Goal: Task Accomplishment & Management: Use online tool/utility

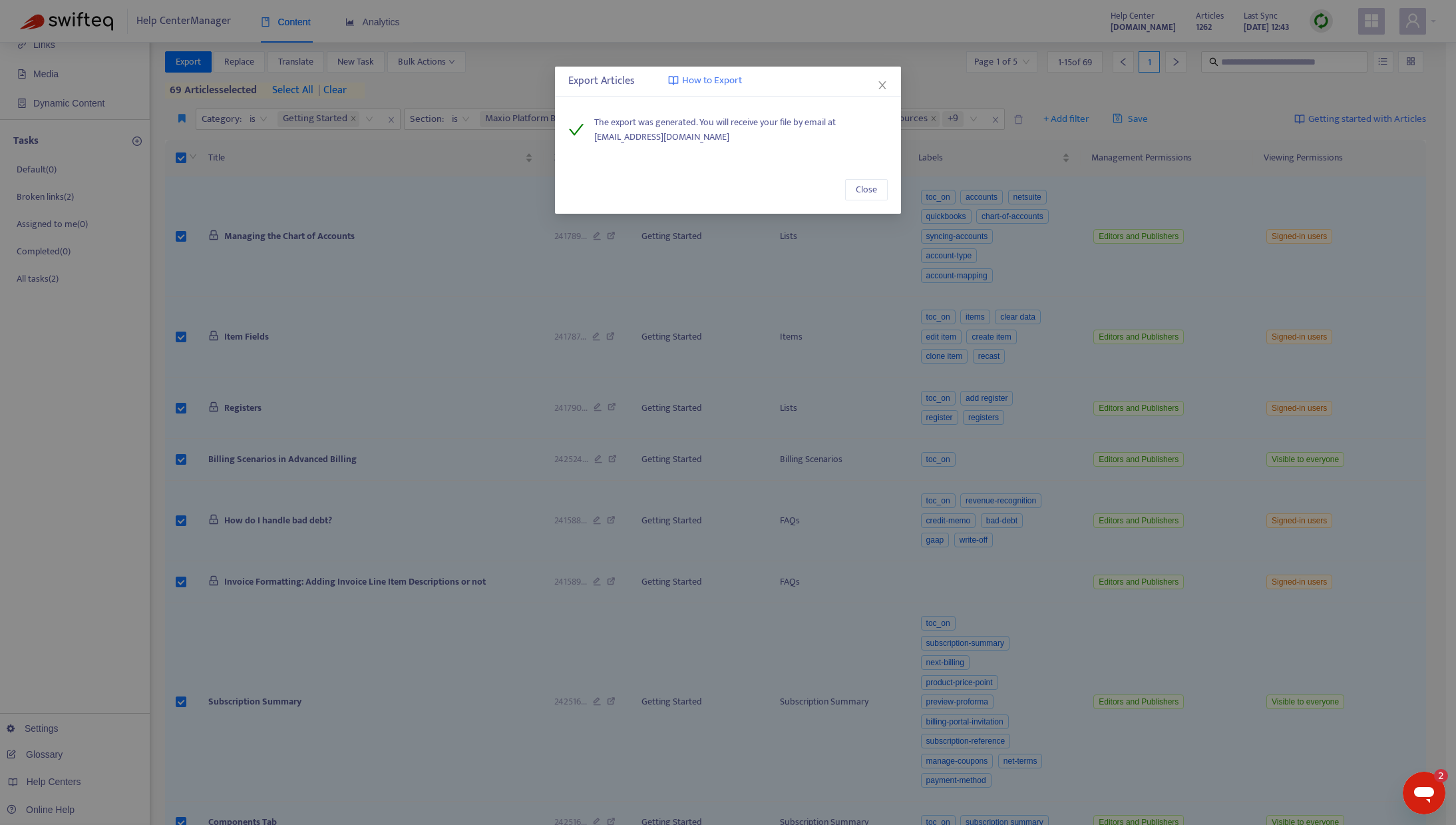
click at [883, 89] on icon "close" at bounding box center [882, 85] width 11 height 11
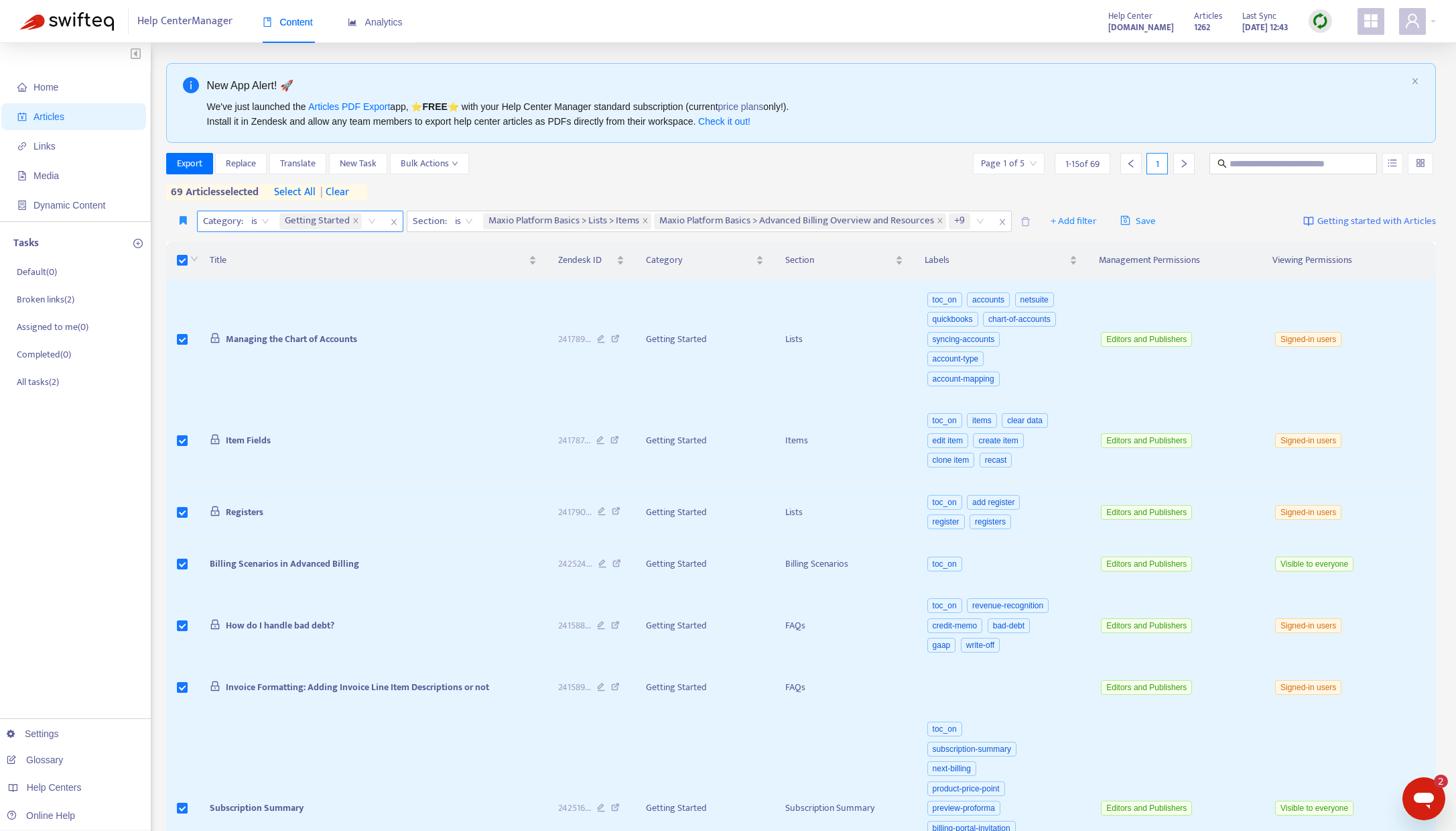
click at [394, 224] on icon "close" at bounding box center [394, 222] width 8 height 8
click at [796, 223] on icon "close" at bounding box center [793, 222] width 8 height 8
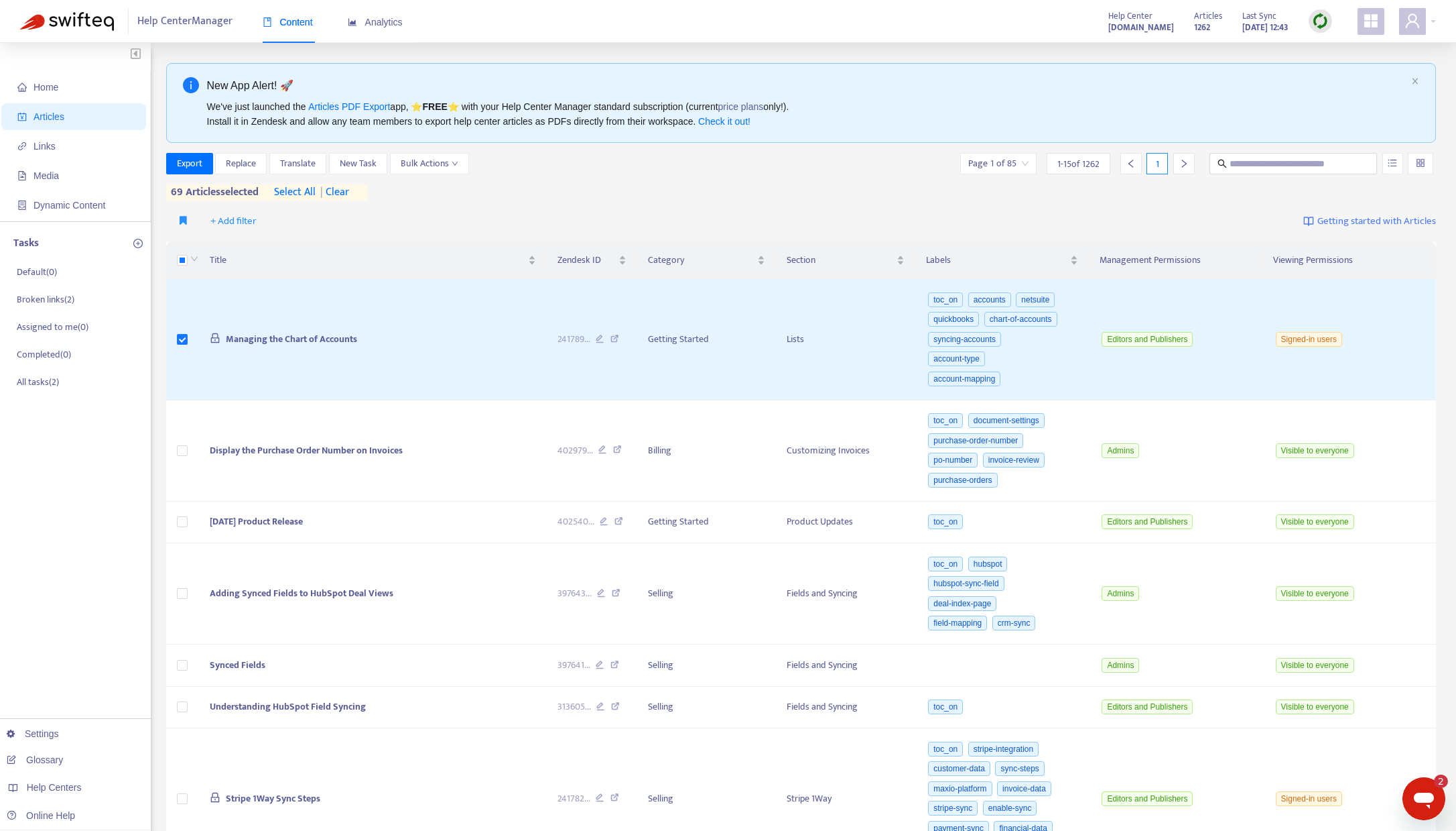
click at [501, 197] on div "Export Replace Translate New Task Bulk Actions Page 1 of 85 1 - 15 of 1262 1 69…" at bounding box center [801, 177] width 1270 height 48
click at [186, 161] on span "Export" at bounding box center [189, 163] width 25 height 14
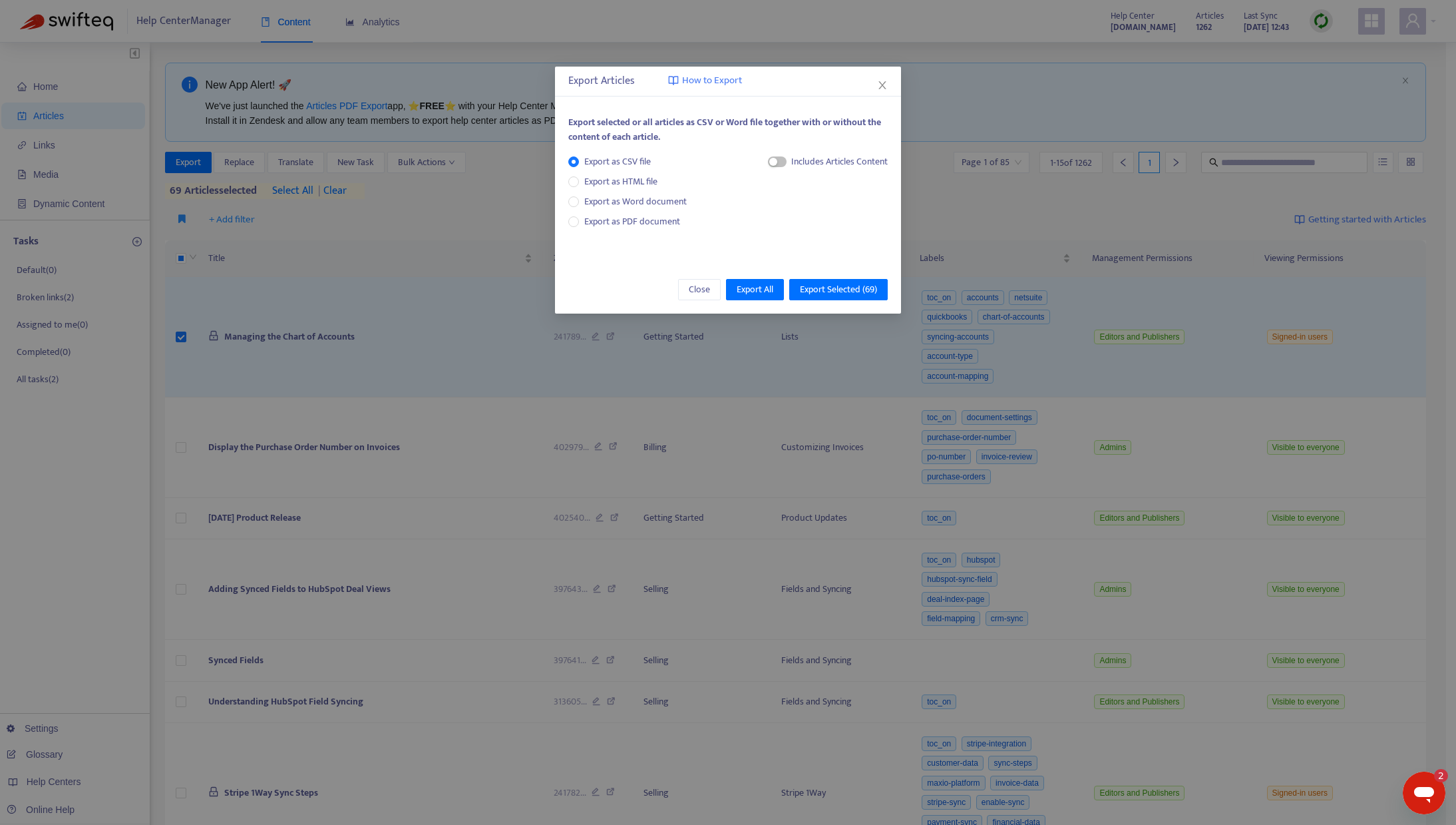
click at [884, 84] on icon "close" at bounding box center [882, 85] width 11 height 11
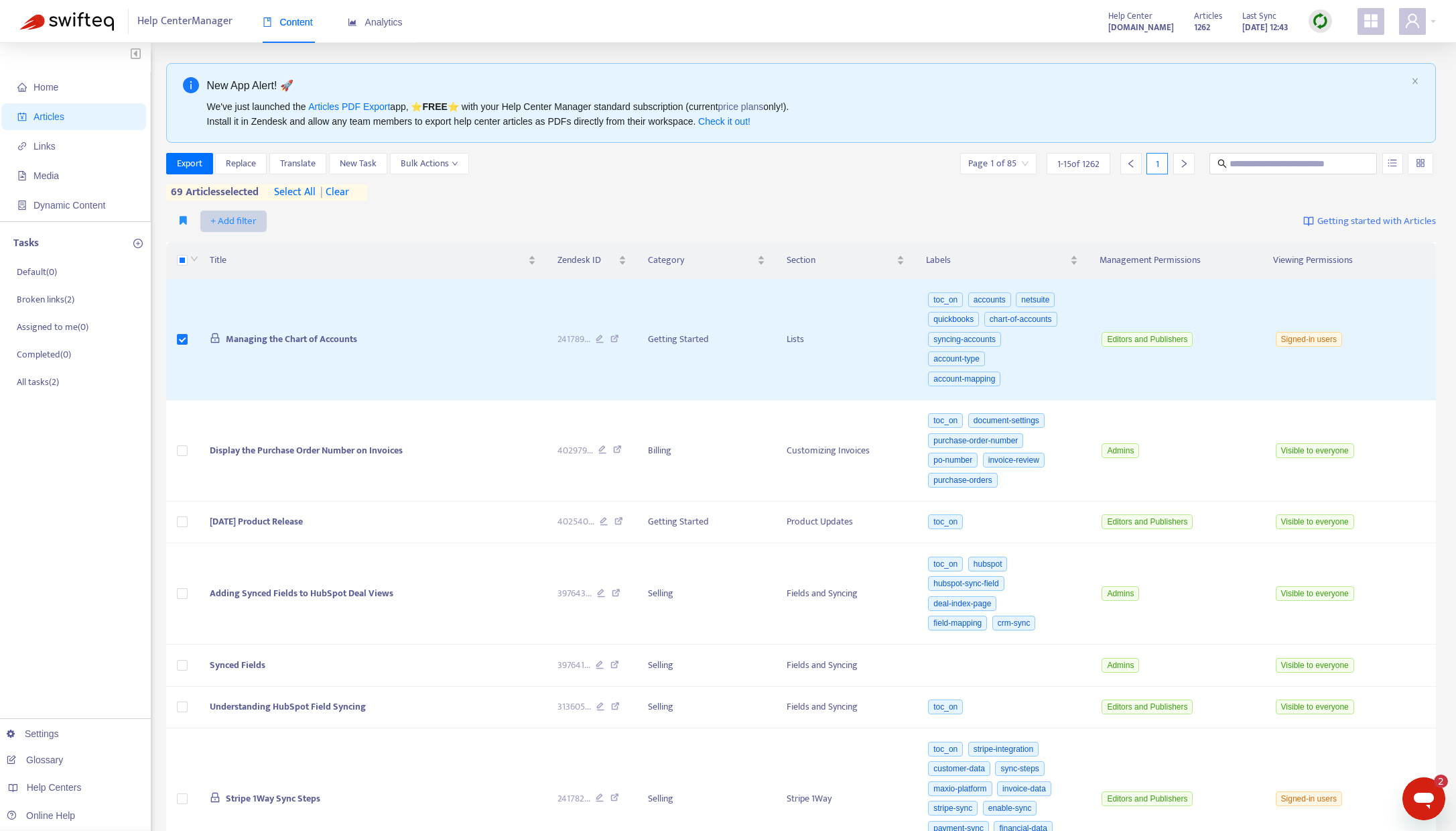
click at [234, 218] on span "+ Add filter" at bounding box center [233, 222] width 46 height 16
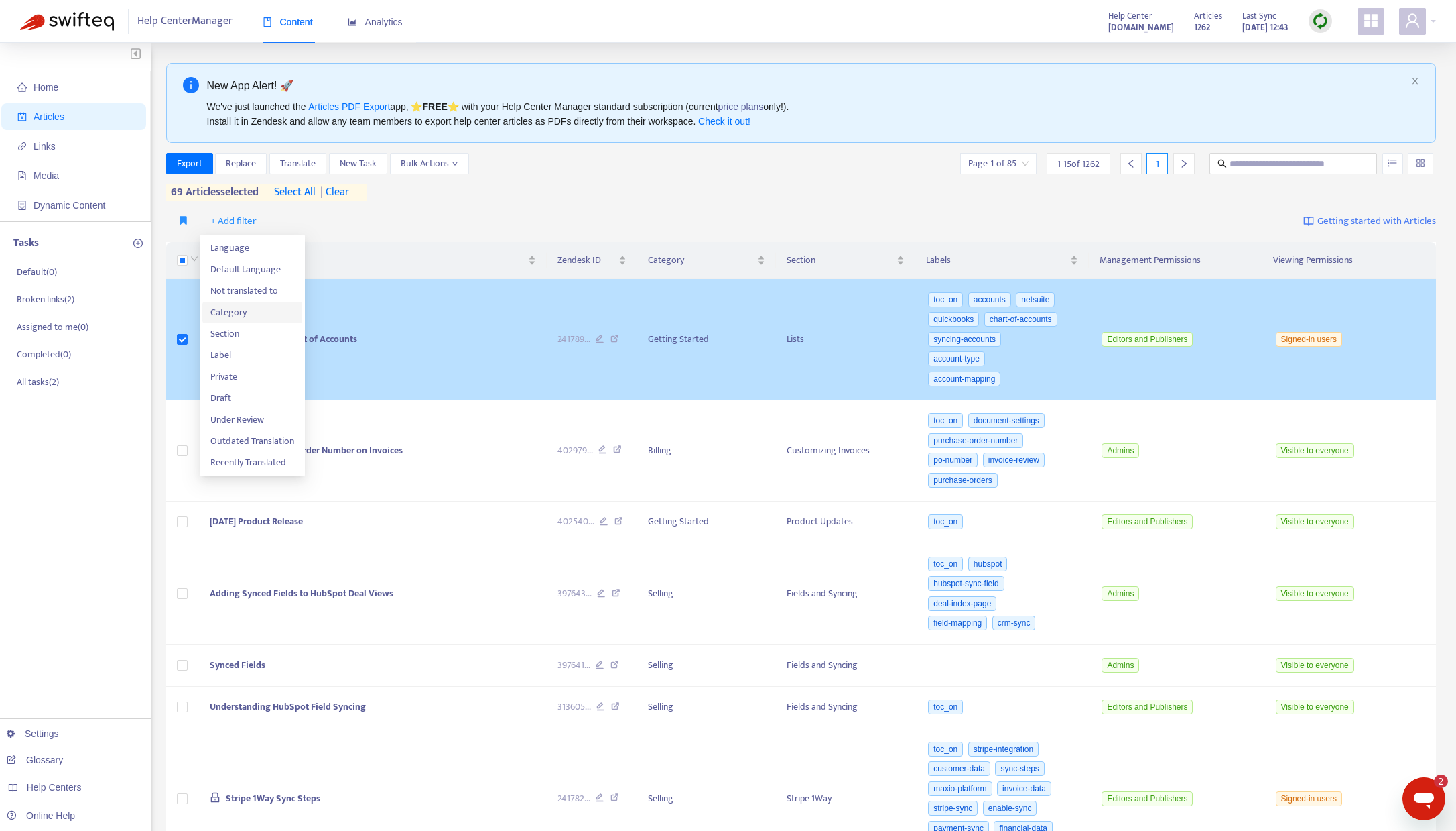
click at [235, 318] on span "Category" at bounding box center [252, 312] width 84 height 14
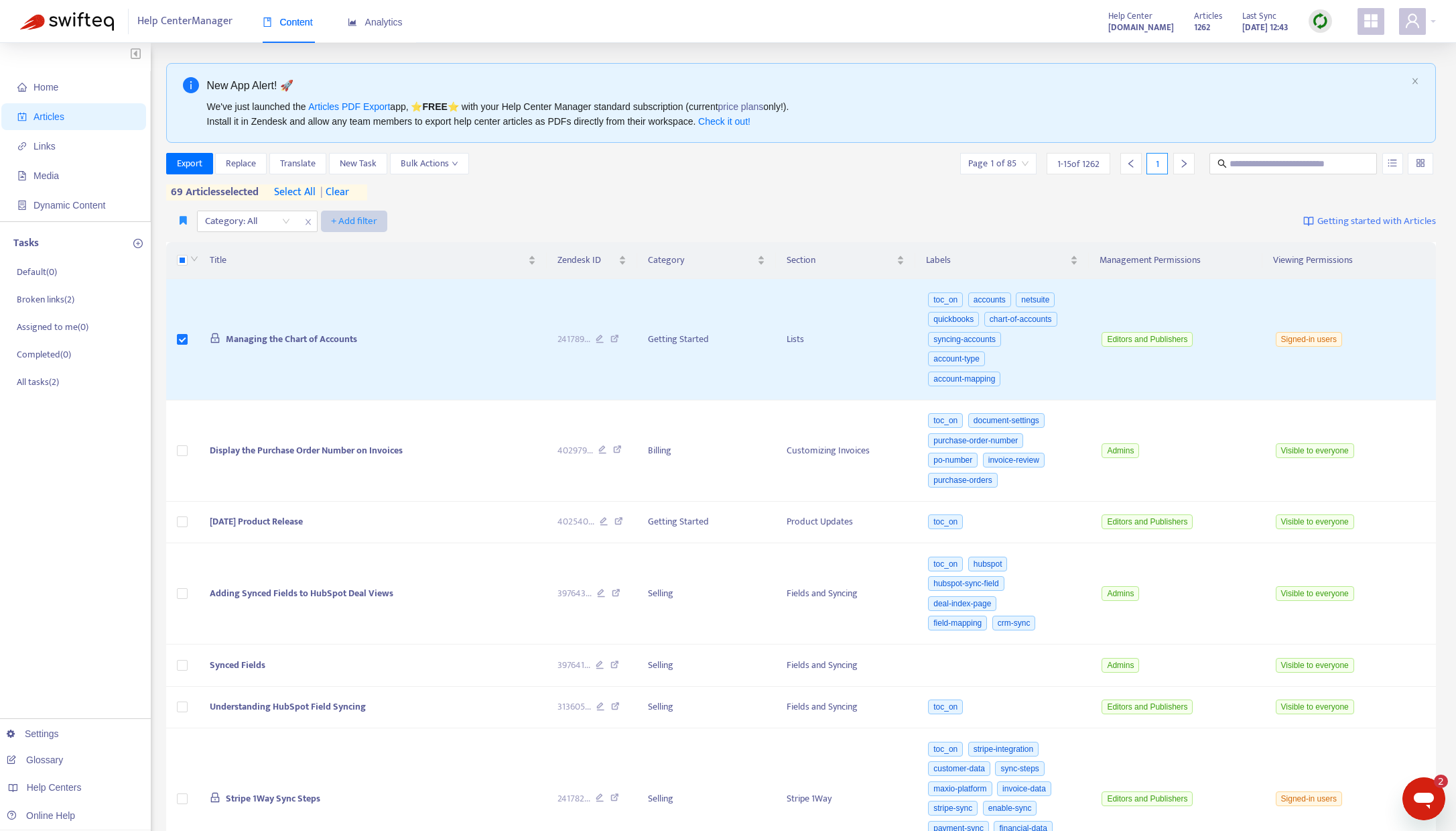
click at [350, 219] on span "+ Add filter" at bounding box center [353, 222] width 46 height 16
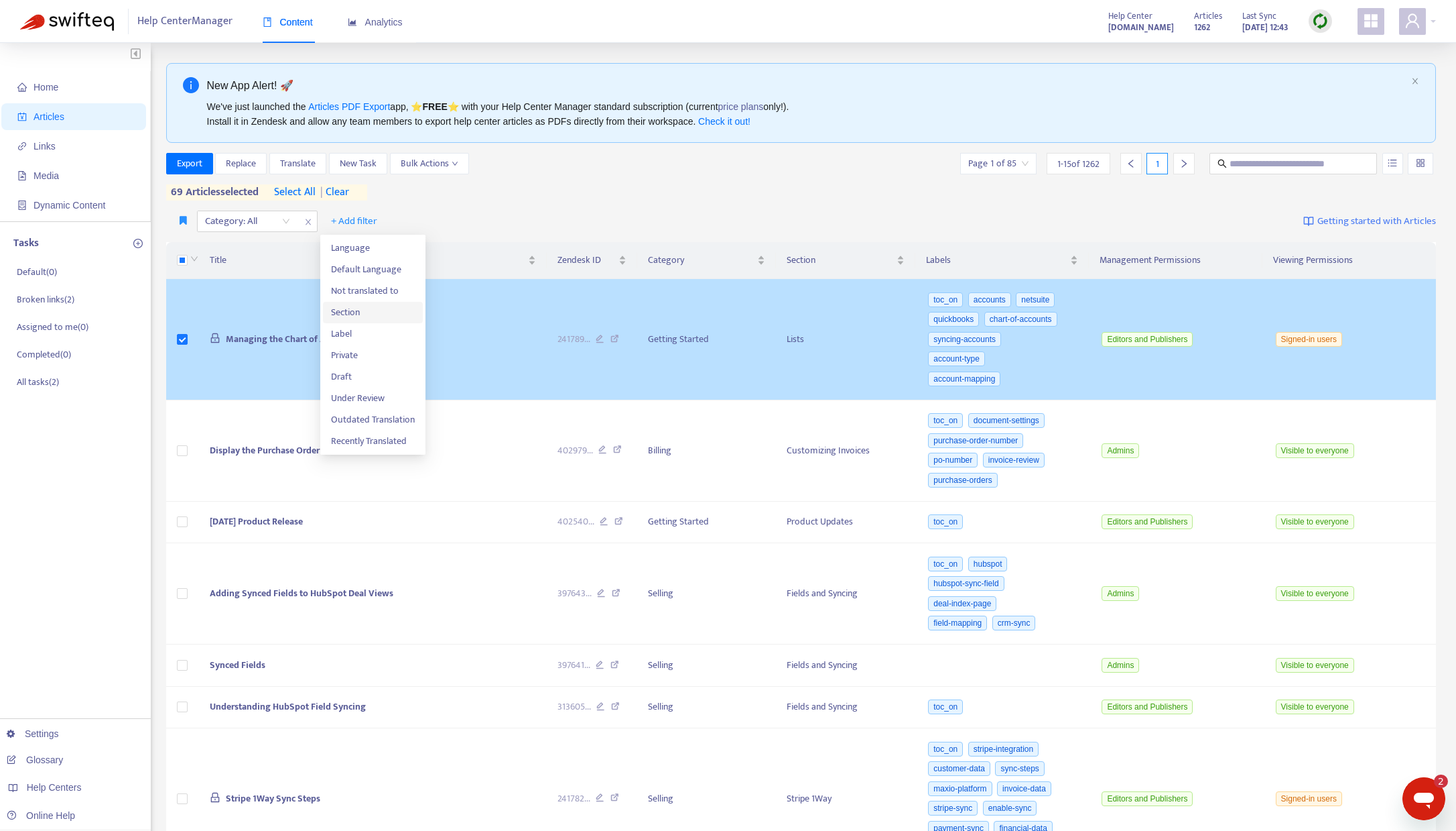
click at [362, 313] on span "Section" at bounding box center [372, 312] width 84 height 14
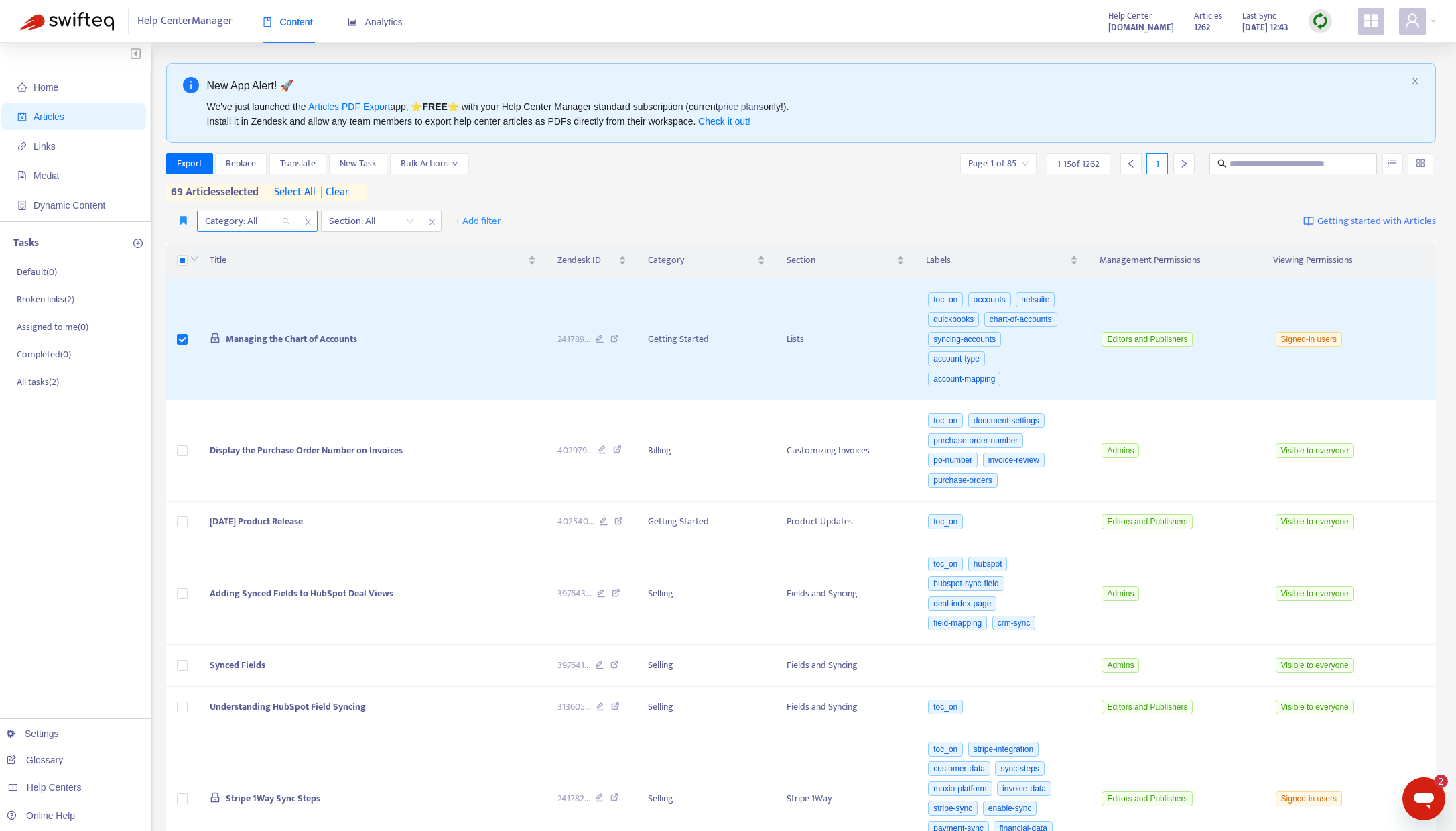
click at [283, 226] on div "Category: All" at bounding box center [247, 221] width 100 height 20
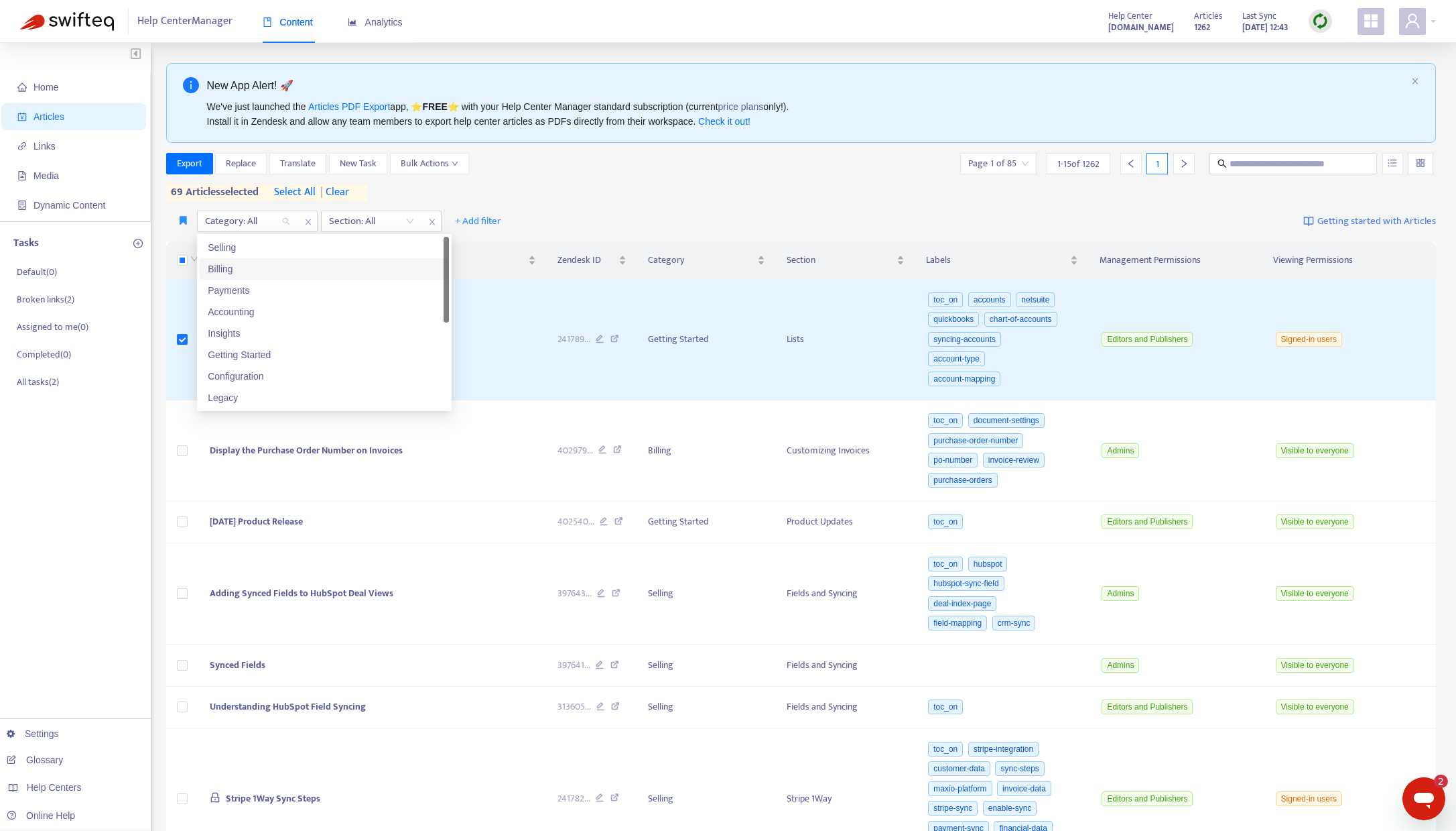
click at [293, 269] on div "Billing" at bounding box center [324, 269] width 233 height 14
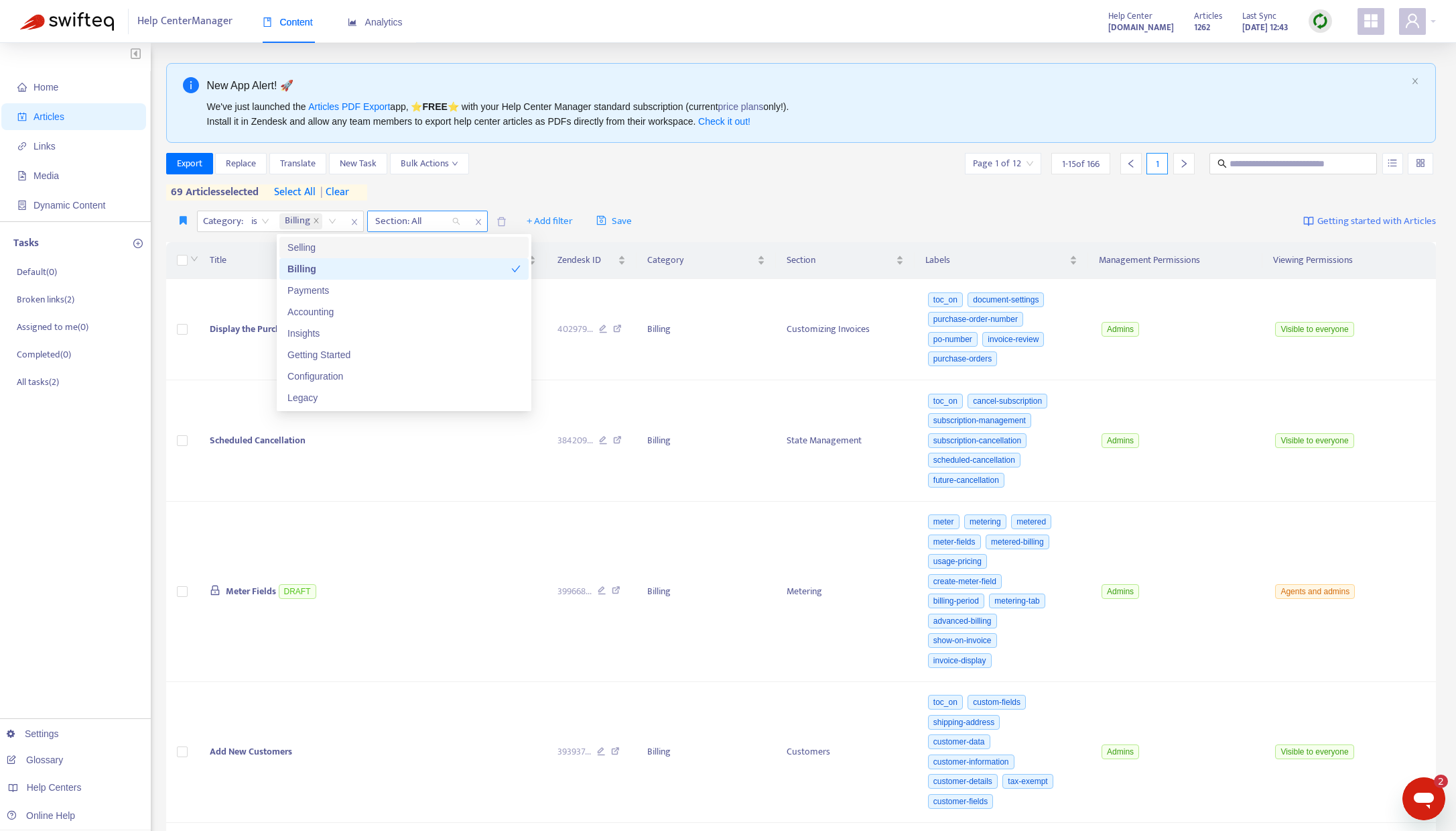
click at [461, 223] on div "Section: All" at bounding box center [417, 221] width 100 height 20
click at [478, 221] on icon "close" at bounding box center [478, 222] width 8 height 8
click at [302, 192] on span "select all" at bounding box center [295, 193] width 41 height 16
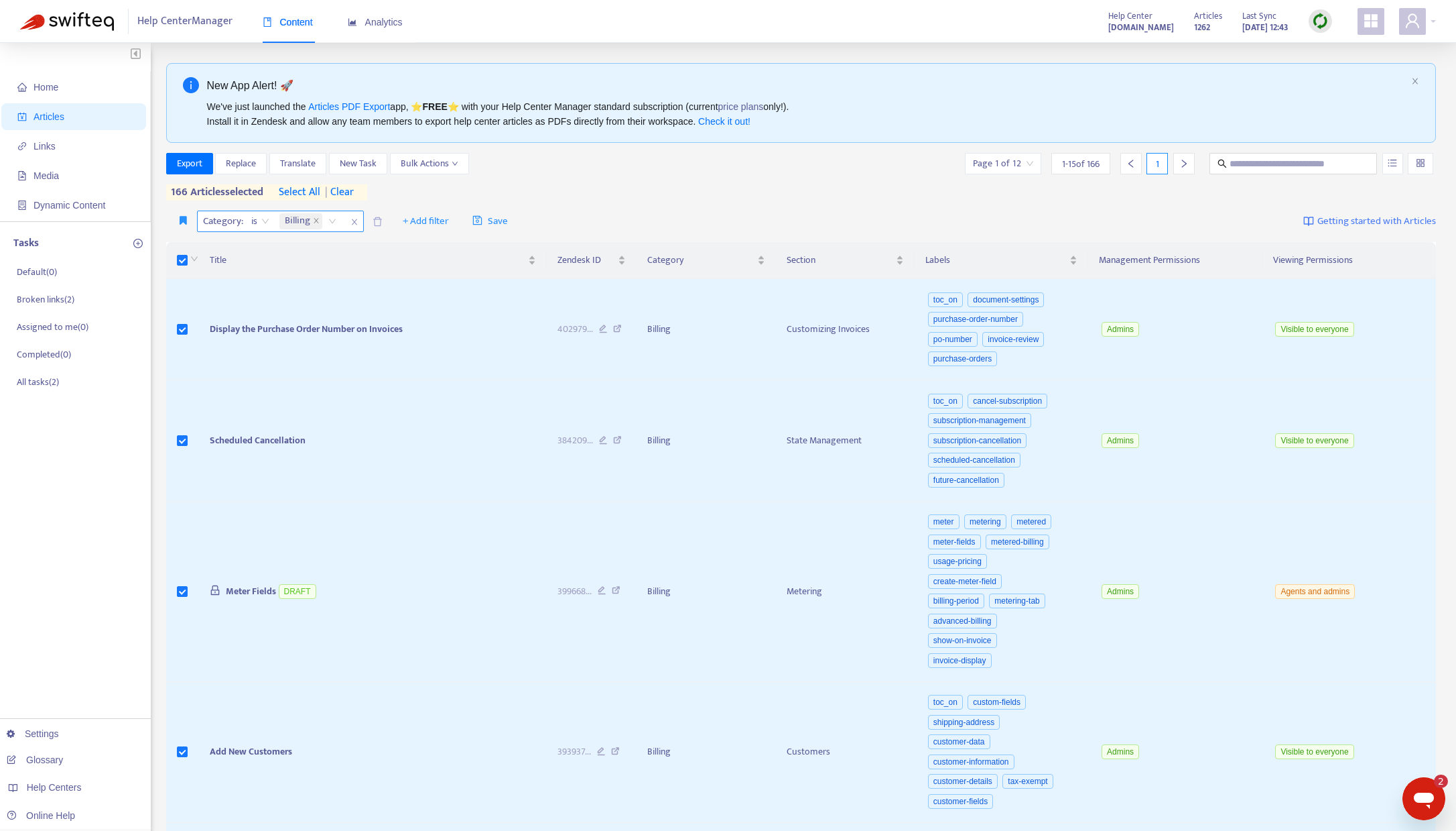
click at [315, 221] on icon "close" at bounding box center [315, 220] width 6 height 6
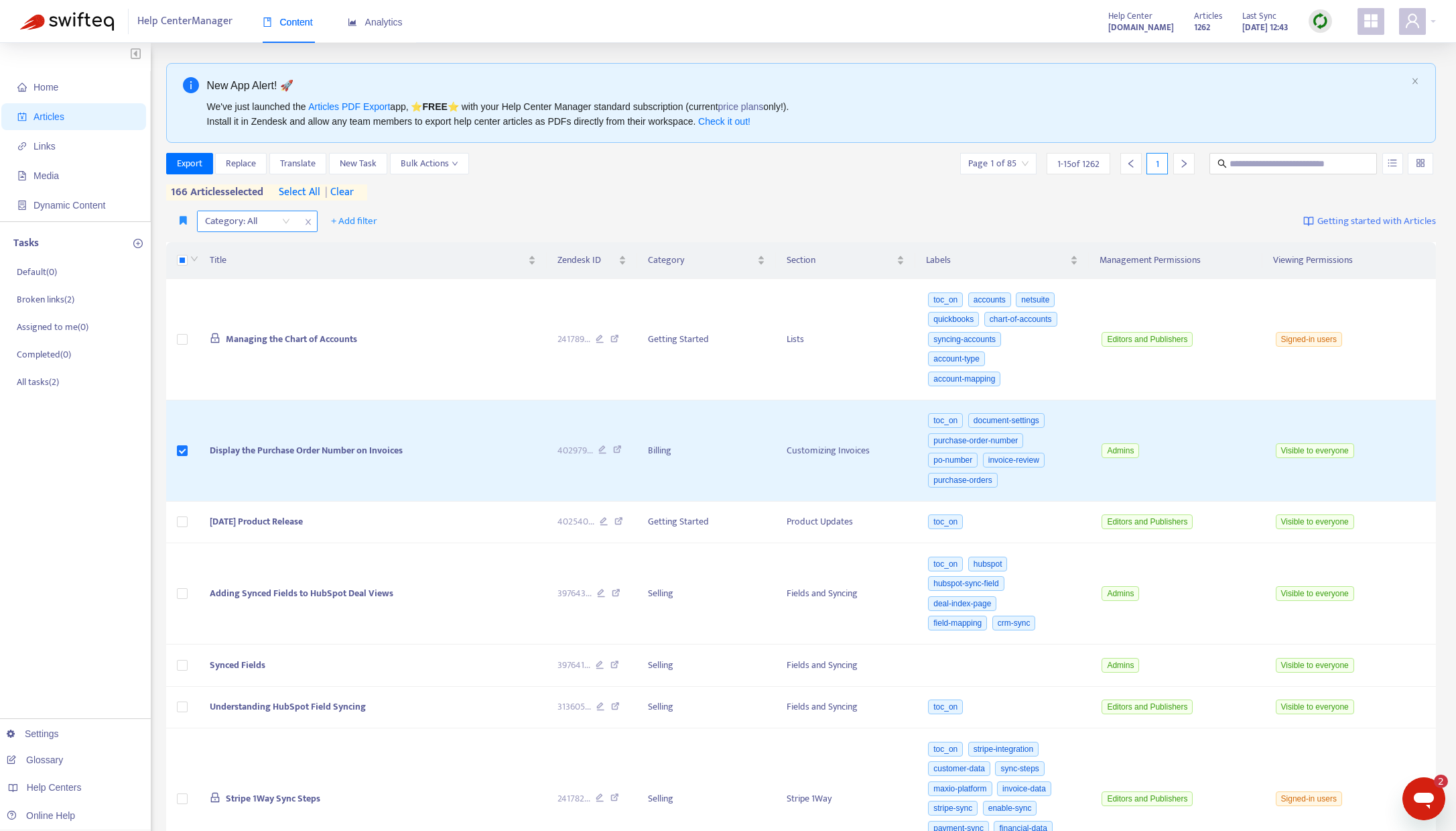
click at [286, 222] on div "Category: All" at bounding box center [247, 221] width 100 height 20
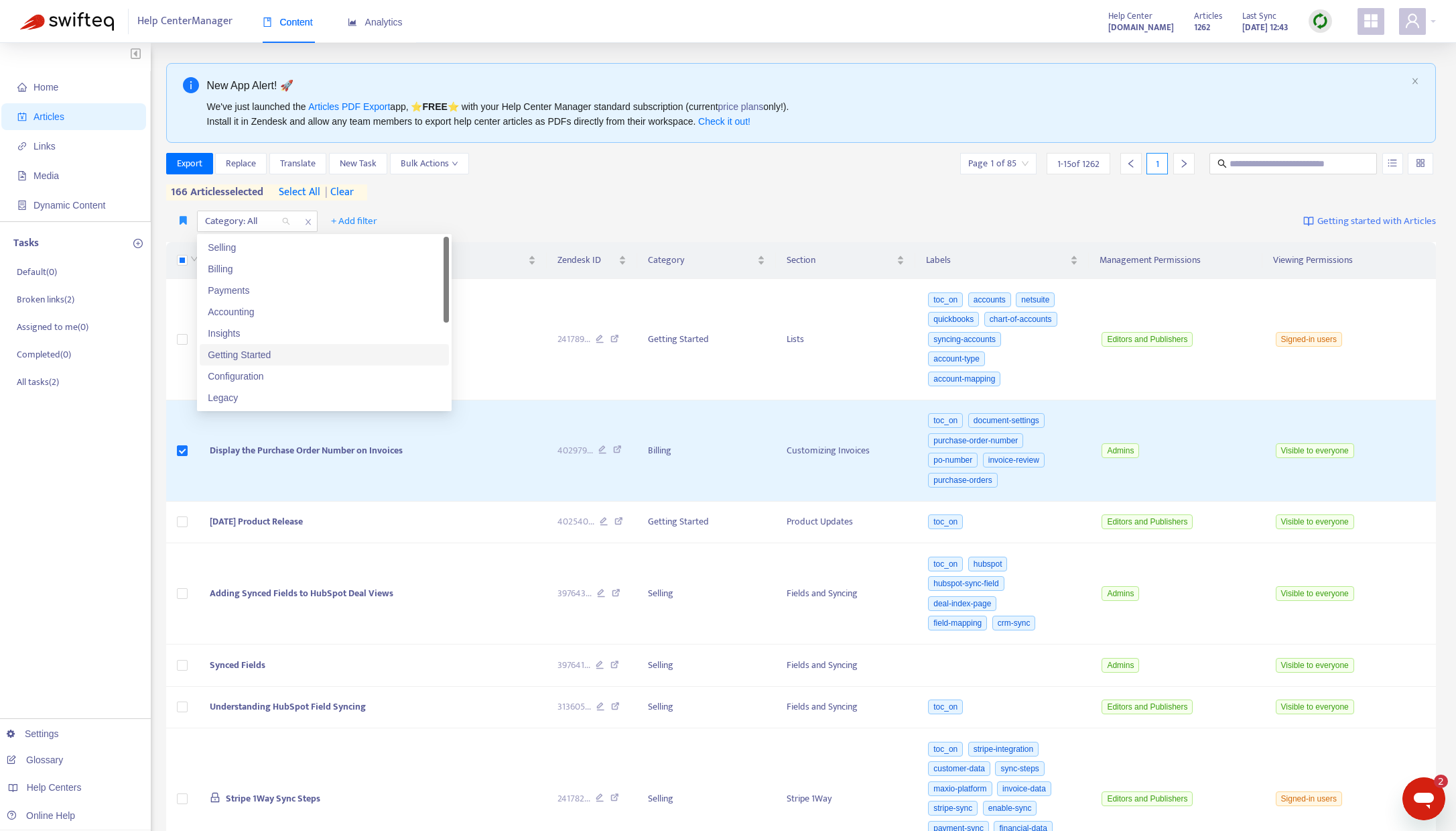
click at [296, 356] on div "Getting Started" at bounding box center [324, 354] width 233 height 14
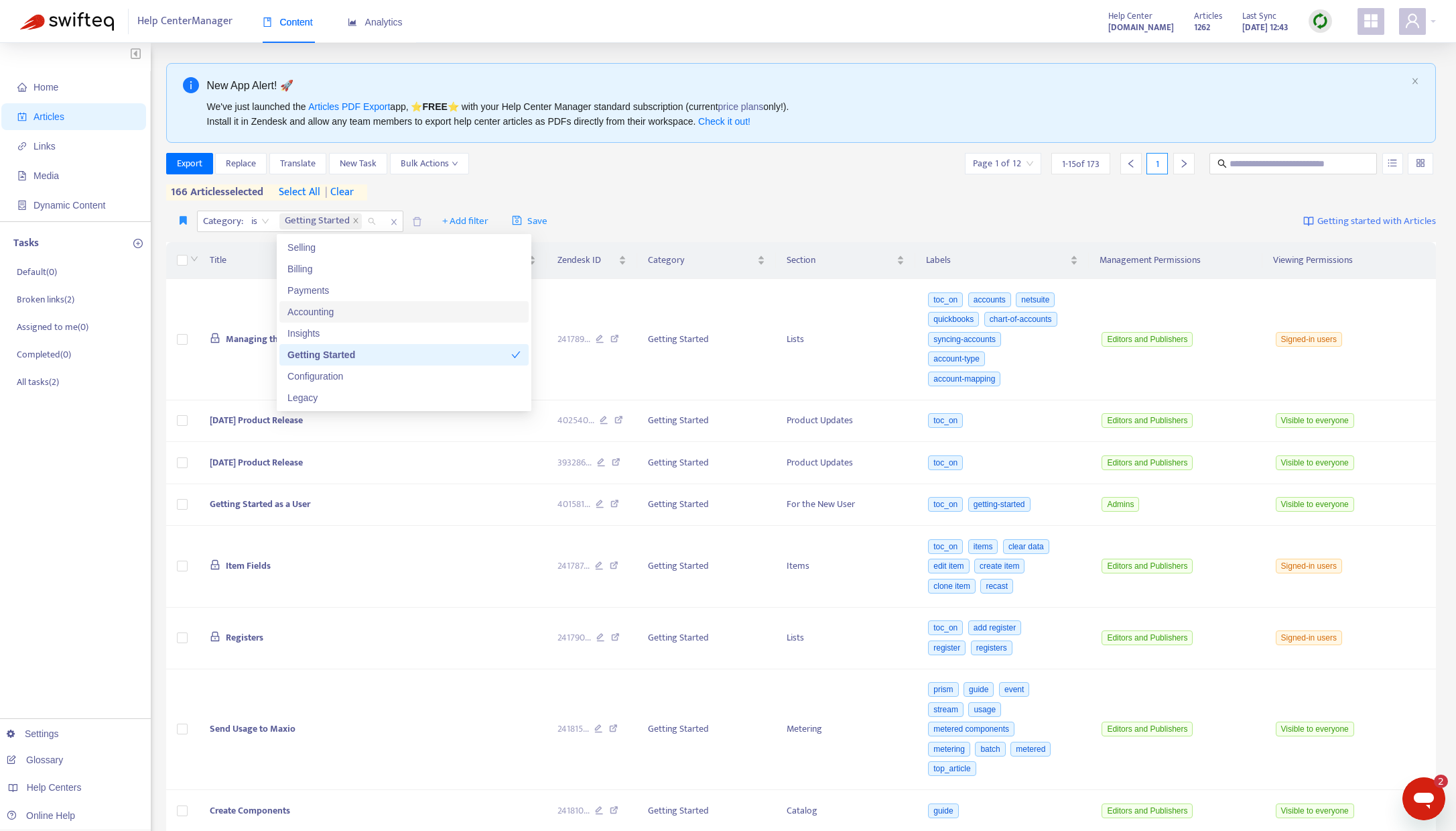
click at [315, 190] on span "select all" at bounding box center [299, 193] width 41 height 16
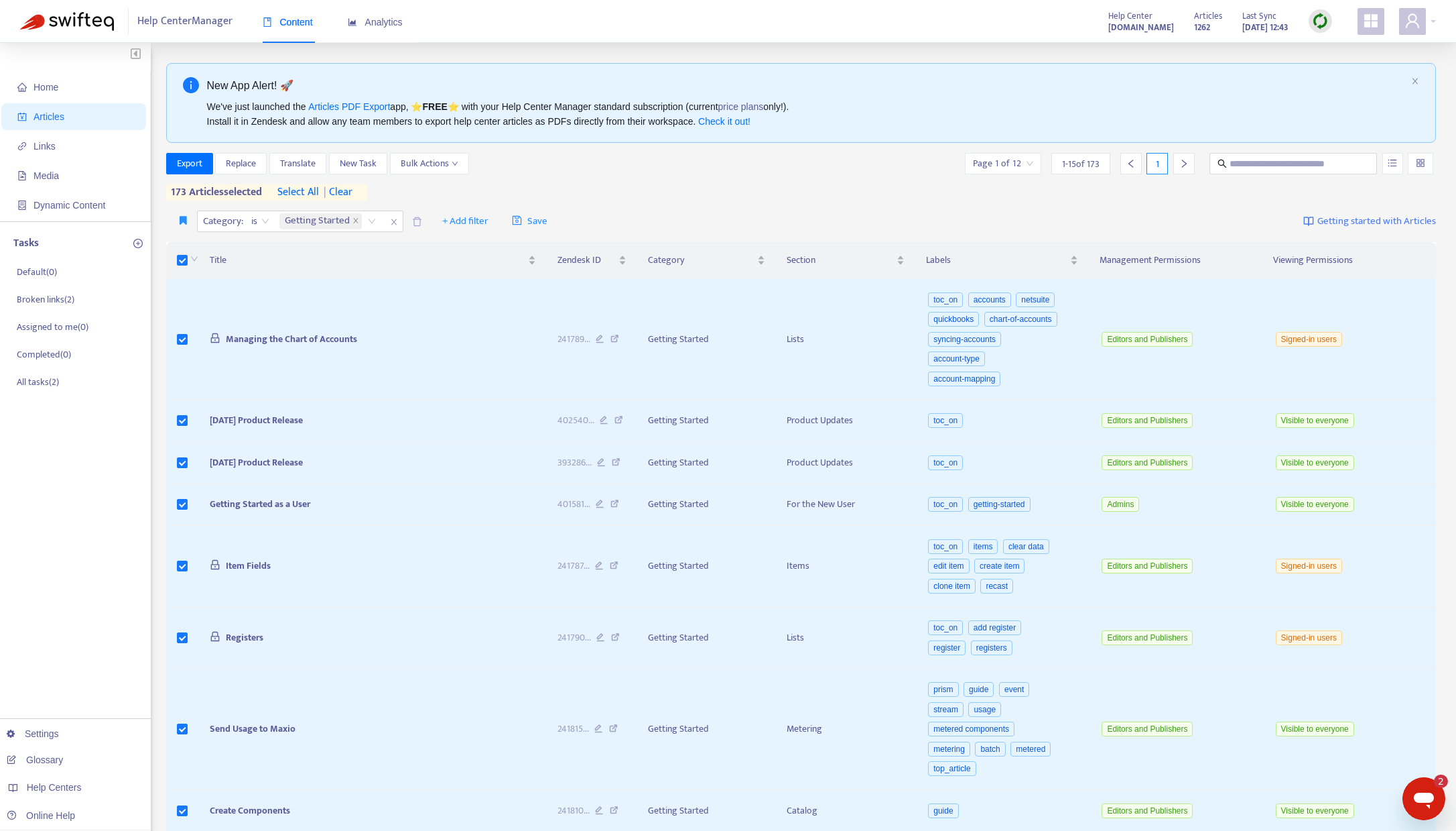
click at [344, 190] on span "| clear" at bounding box center [335, 193] width 33 height 16
click at [297, 191] on span "select all" at bounding box center [293, 193] width 41 height 16
click at [352, 192] on span "| clear" at bounding box center [335, 193] width 33 height 16
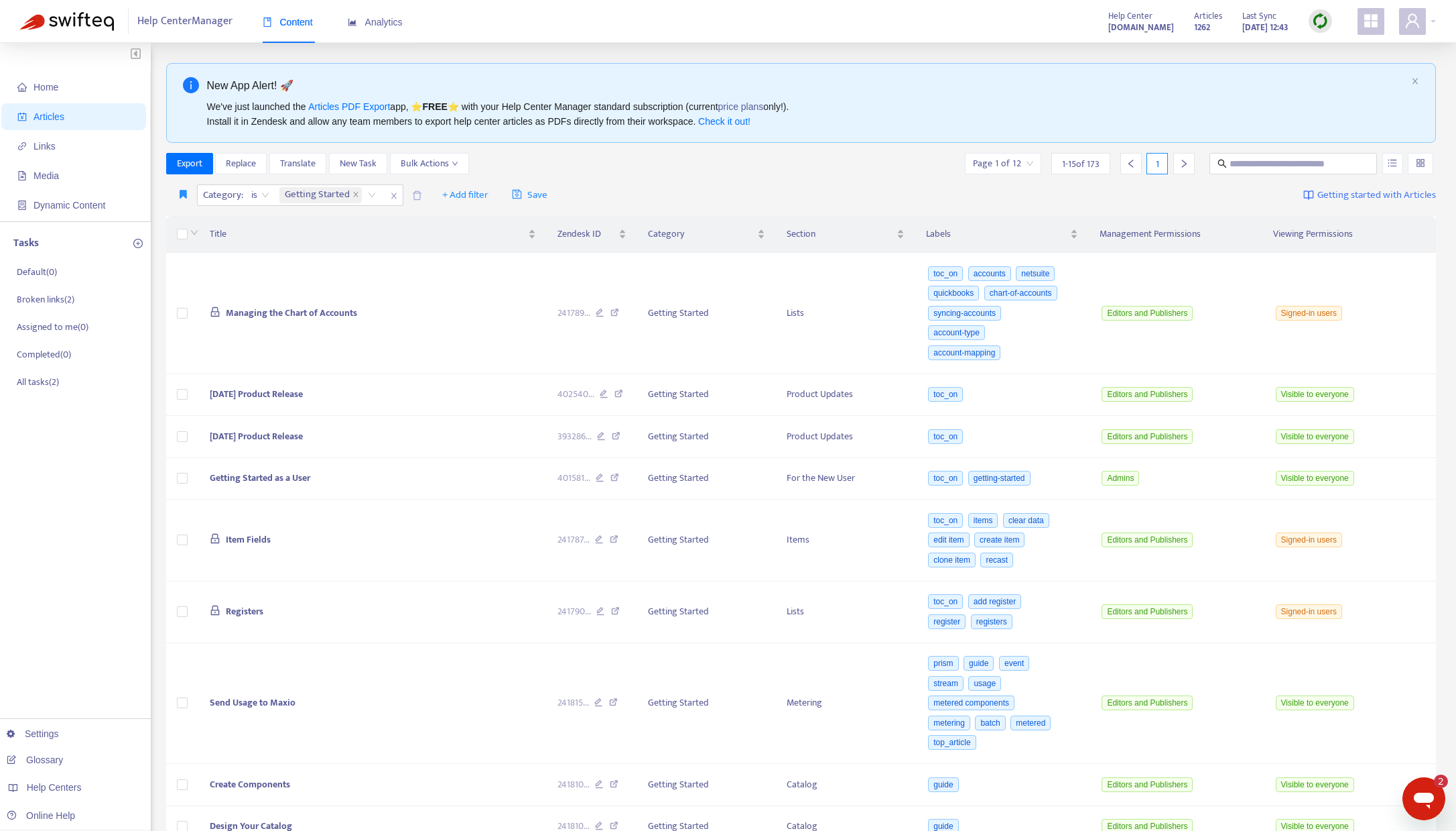
click at [396, 196] on icon "close" at bounding box center [394, 196] width 8 height 8
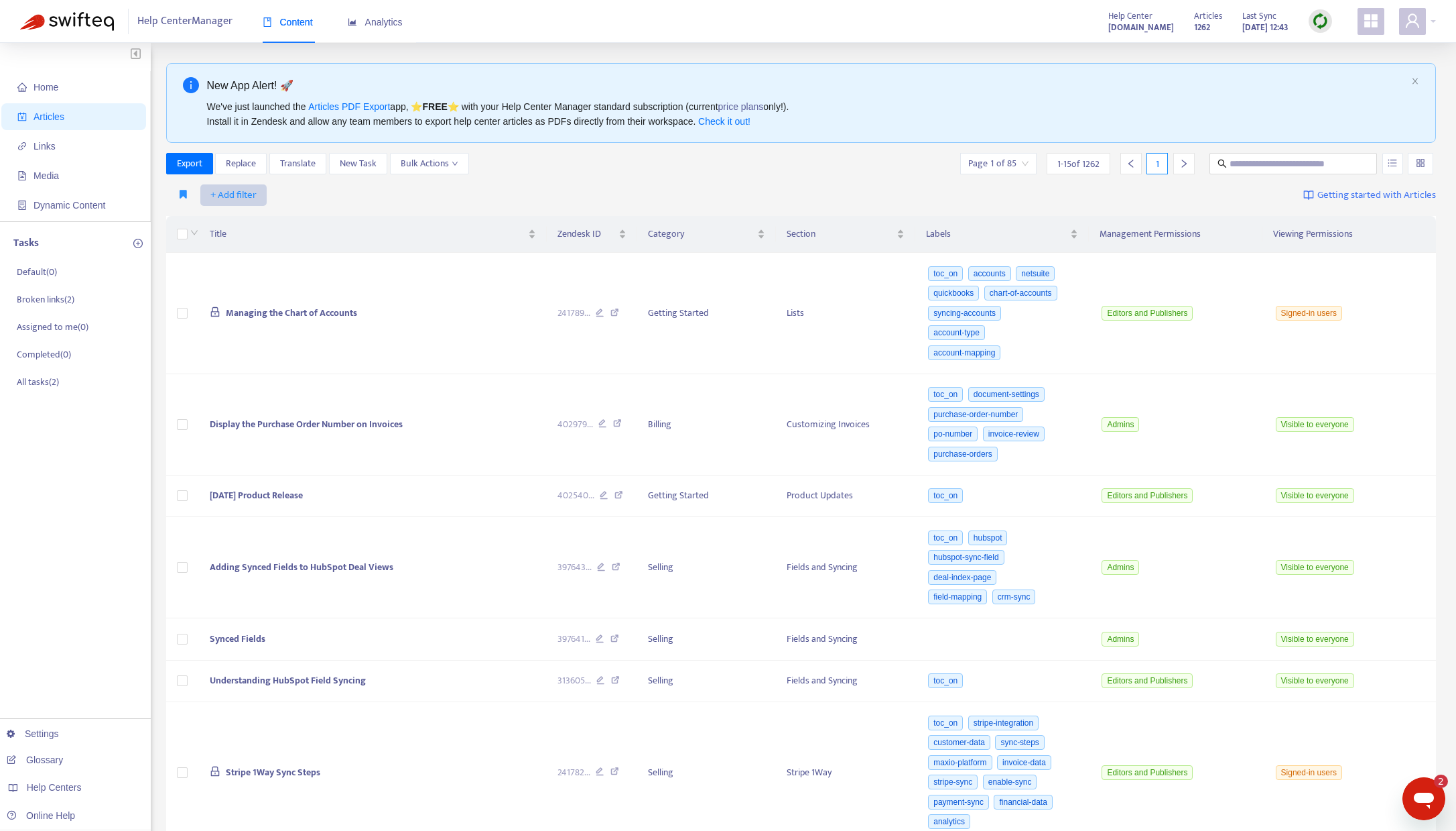
click at [237, 190] on span "+ Add filter" at bounding box center [233, 196] width 46 height 16
click at [246, 291] on span "Category" at bounding box center [252, 286] width 84 height 14
click at [347, 196] on span "+ Add filter" at bounding box center [353, 196] width 46 height 16
click at [282, 200] on div "Category: All" at bounding box center [247, 195] width 100 height 20
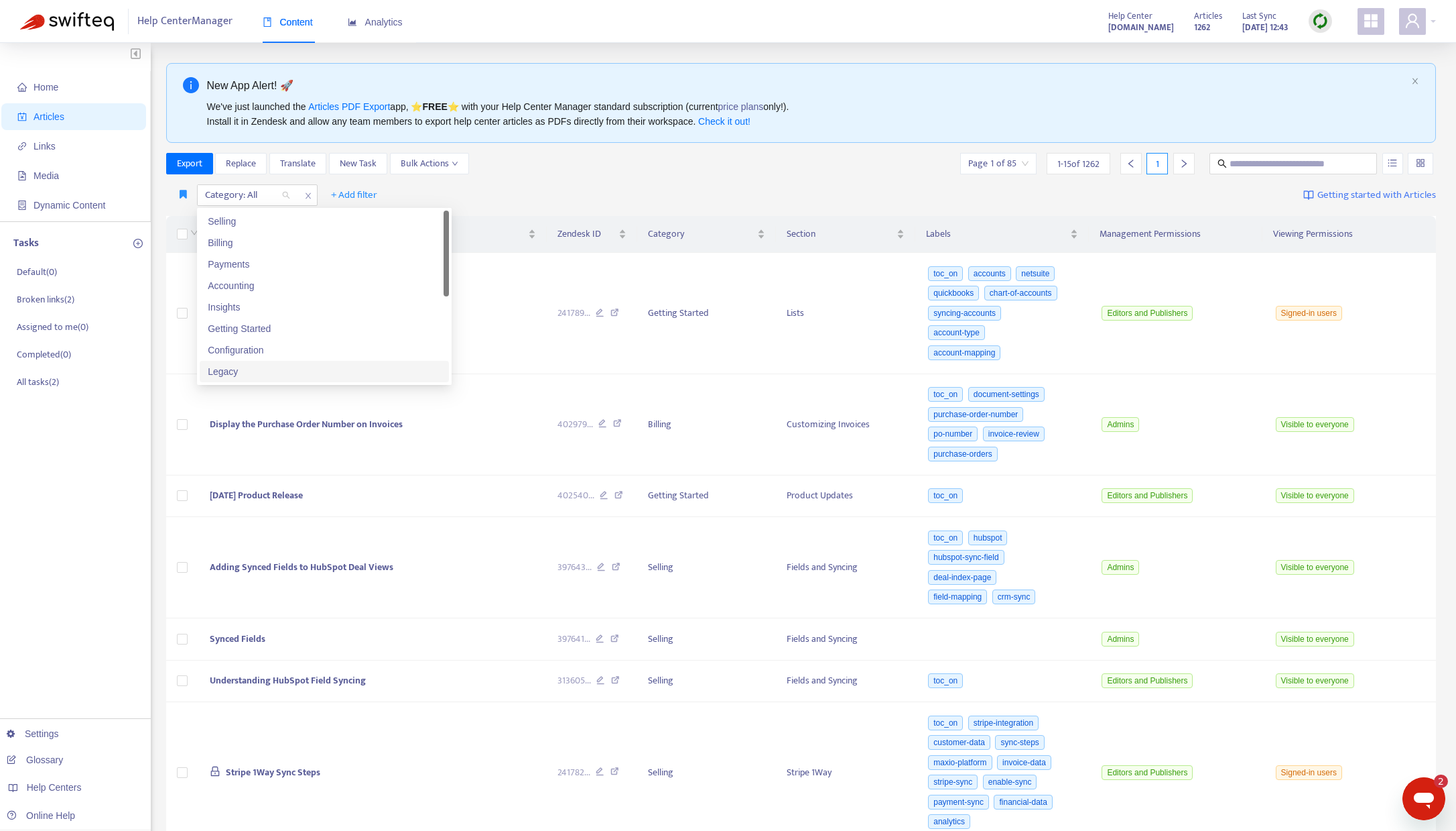
click at [284, 368] on div "Legacy" at bounding box center [324, 371] width 233 height 14
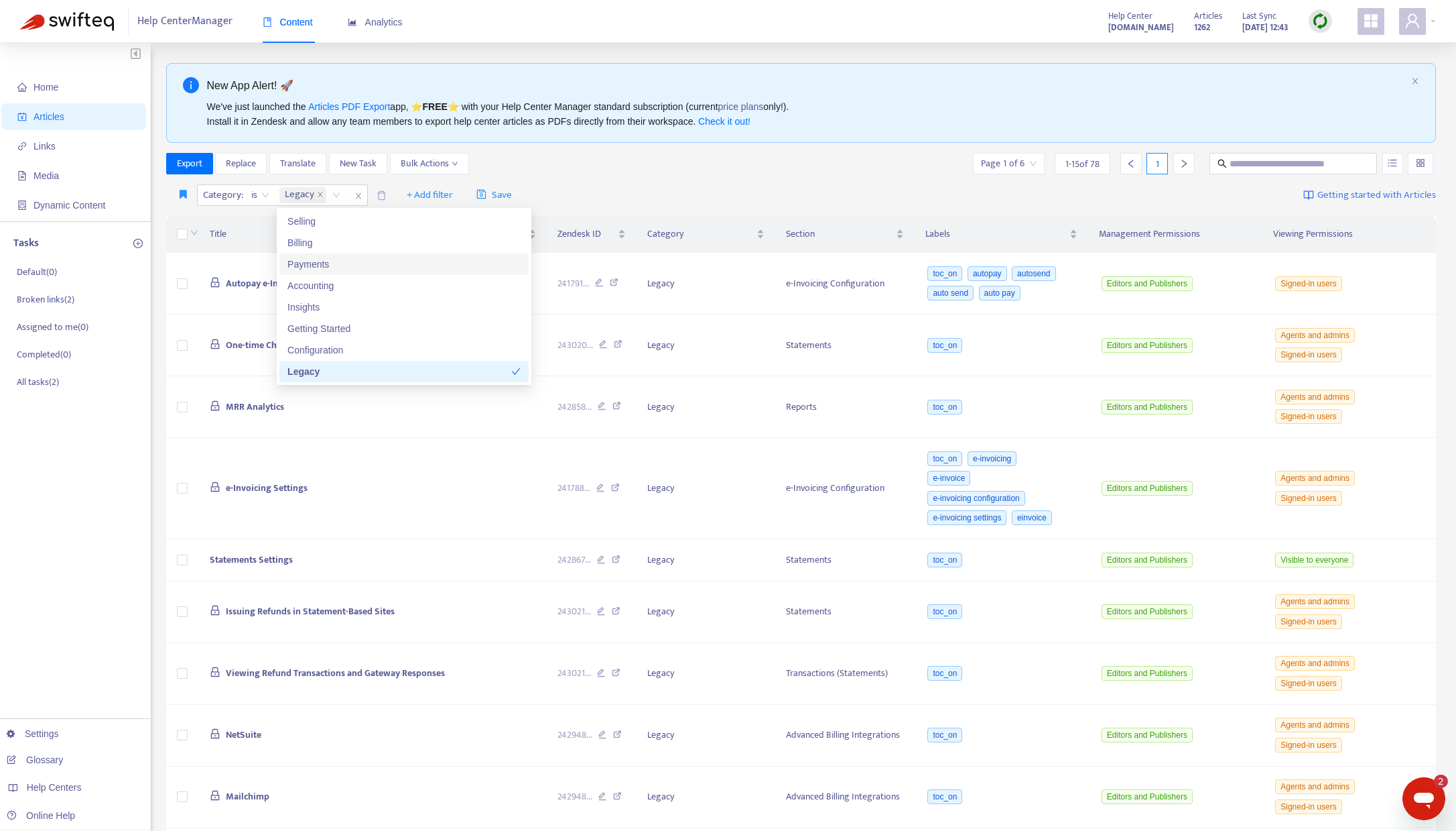
click at [595, 185] on div "Category : is Legacy Legacy + Add filter Save Getting started with Articles" at bounding box center [801, 195] width 1270 height 32
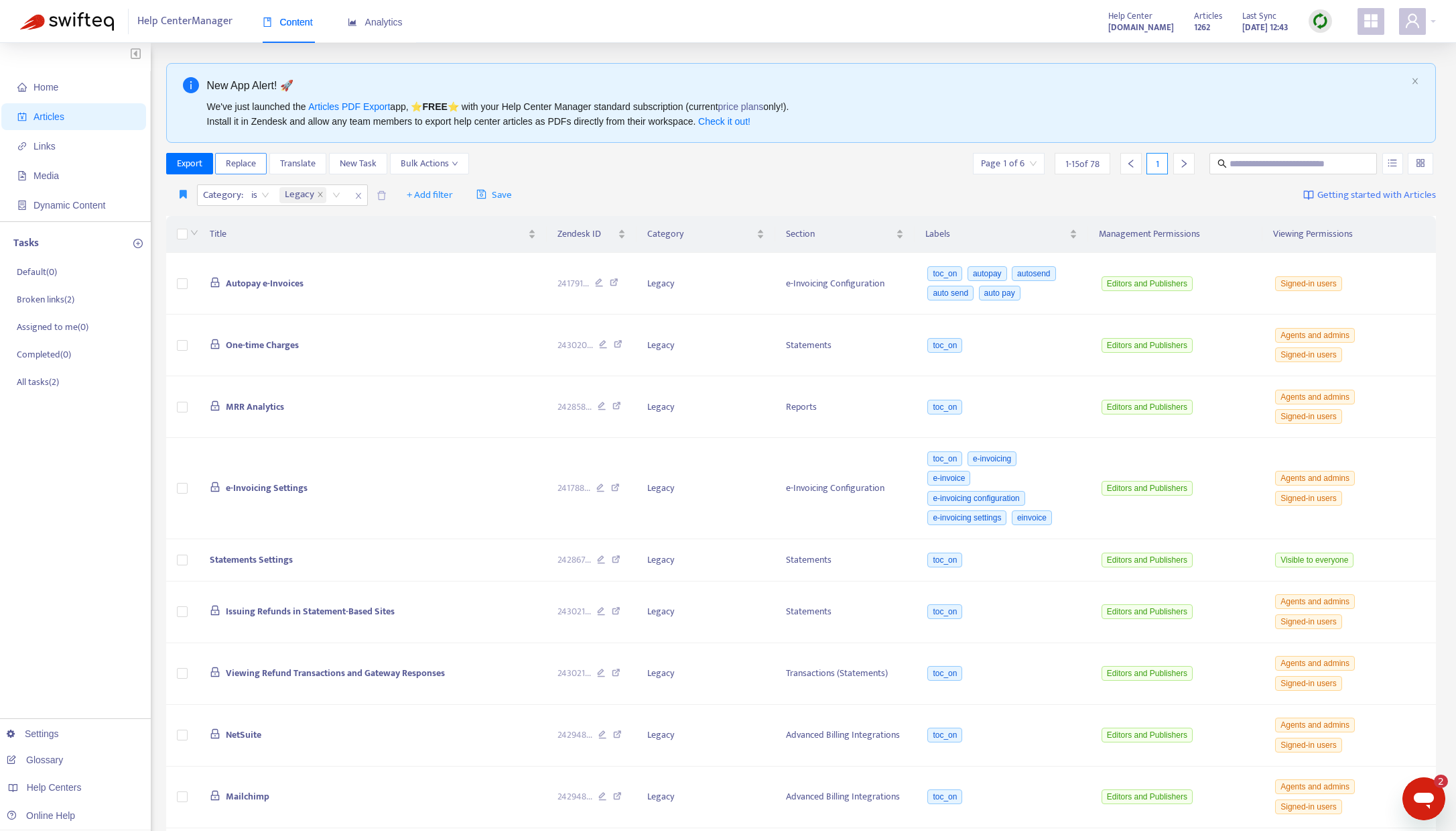
click at [240, 164] on span "Replace" at bounding box center [241, 163] width 30 height 14
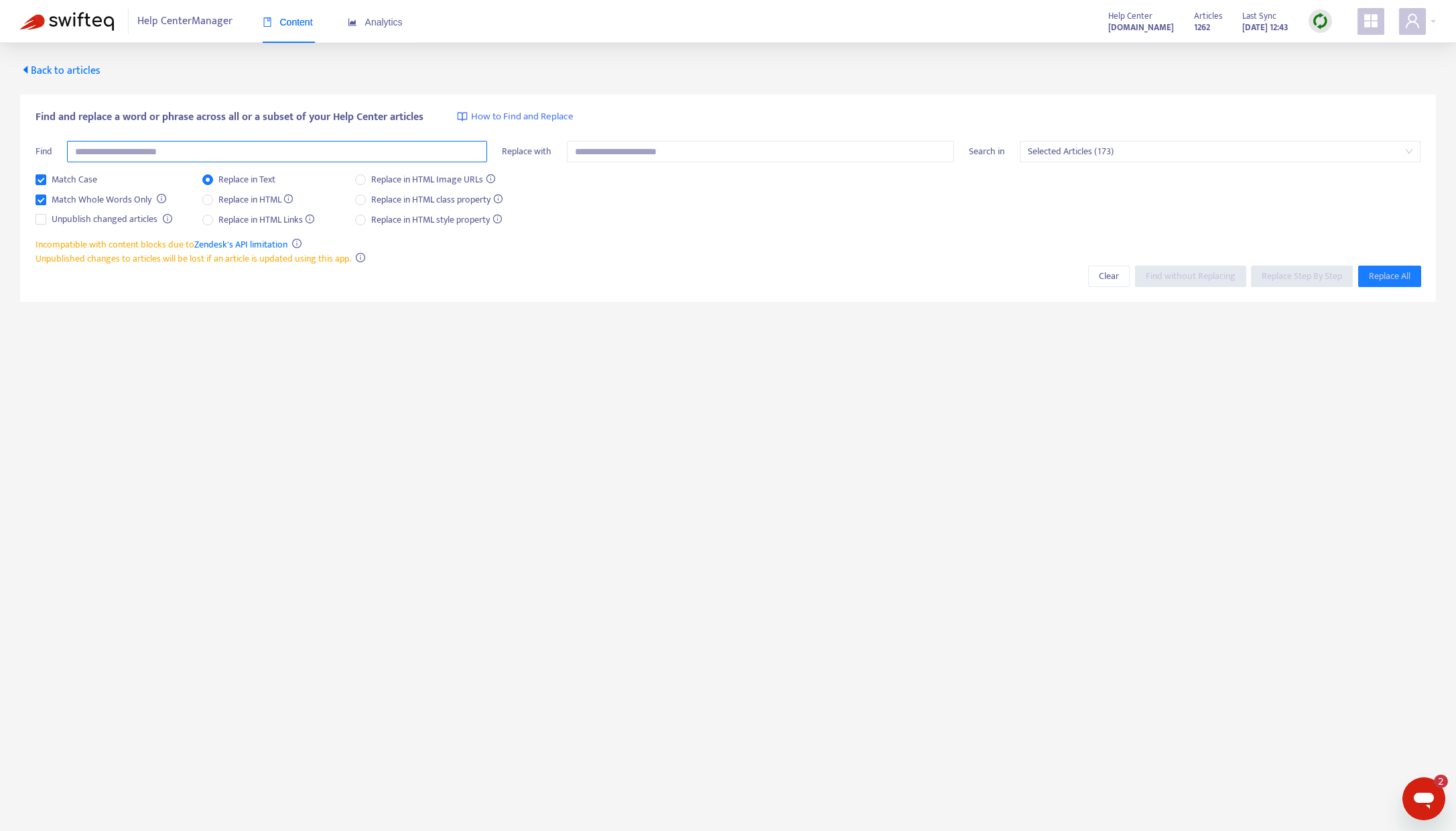
click at [229, 153] on input "text" at bounding box center [277, 151] width 420 height 22
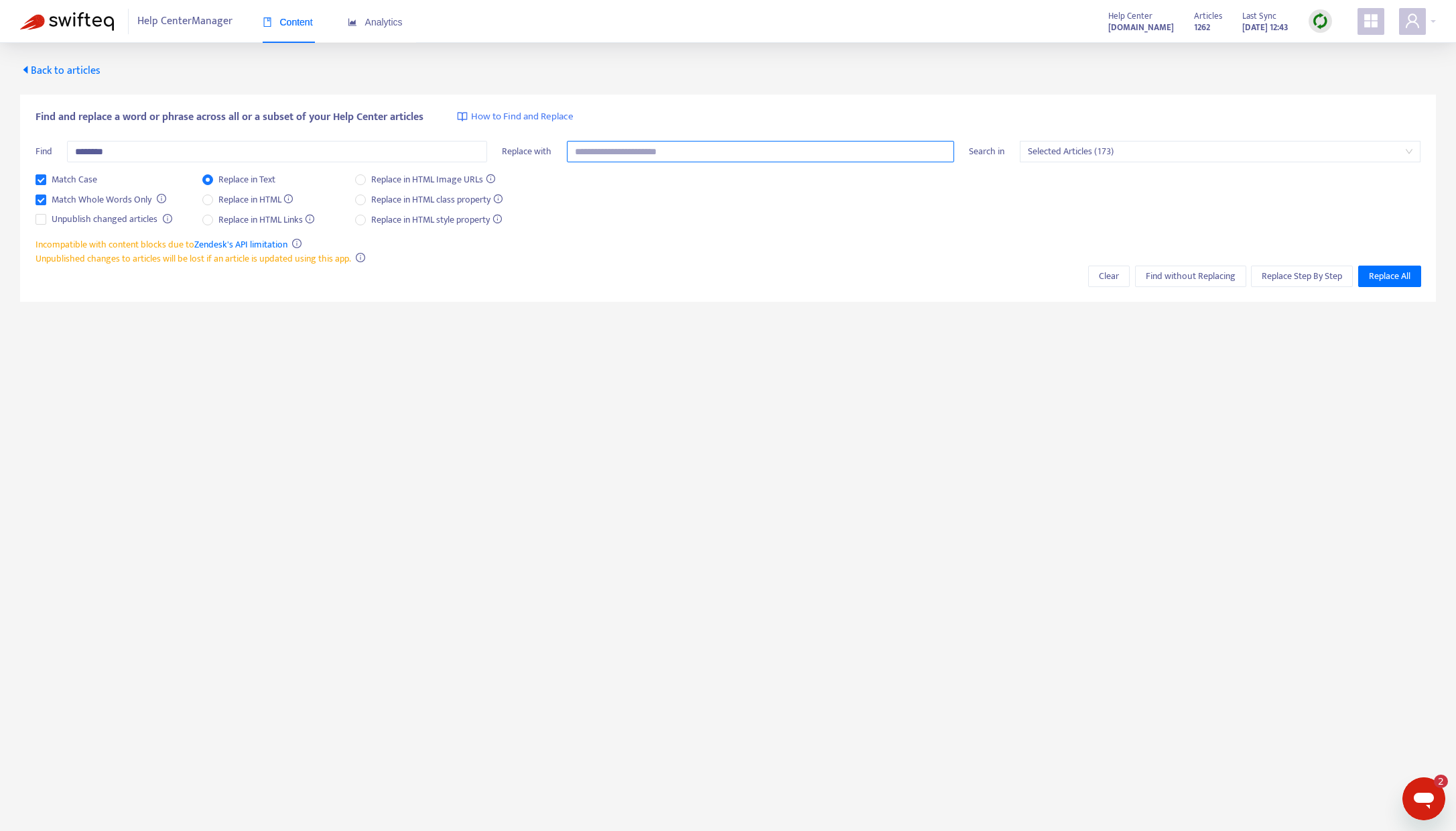
click at [625, 151] on input "text" at bounding box center [760, 151] width 387 height 22
click at [1180, 279] on span "Find without Replacing" at bounding box center [1191, 276] width 90 height 14
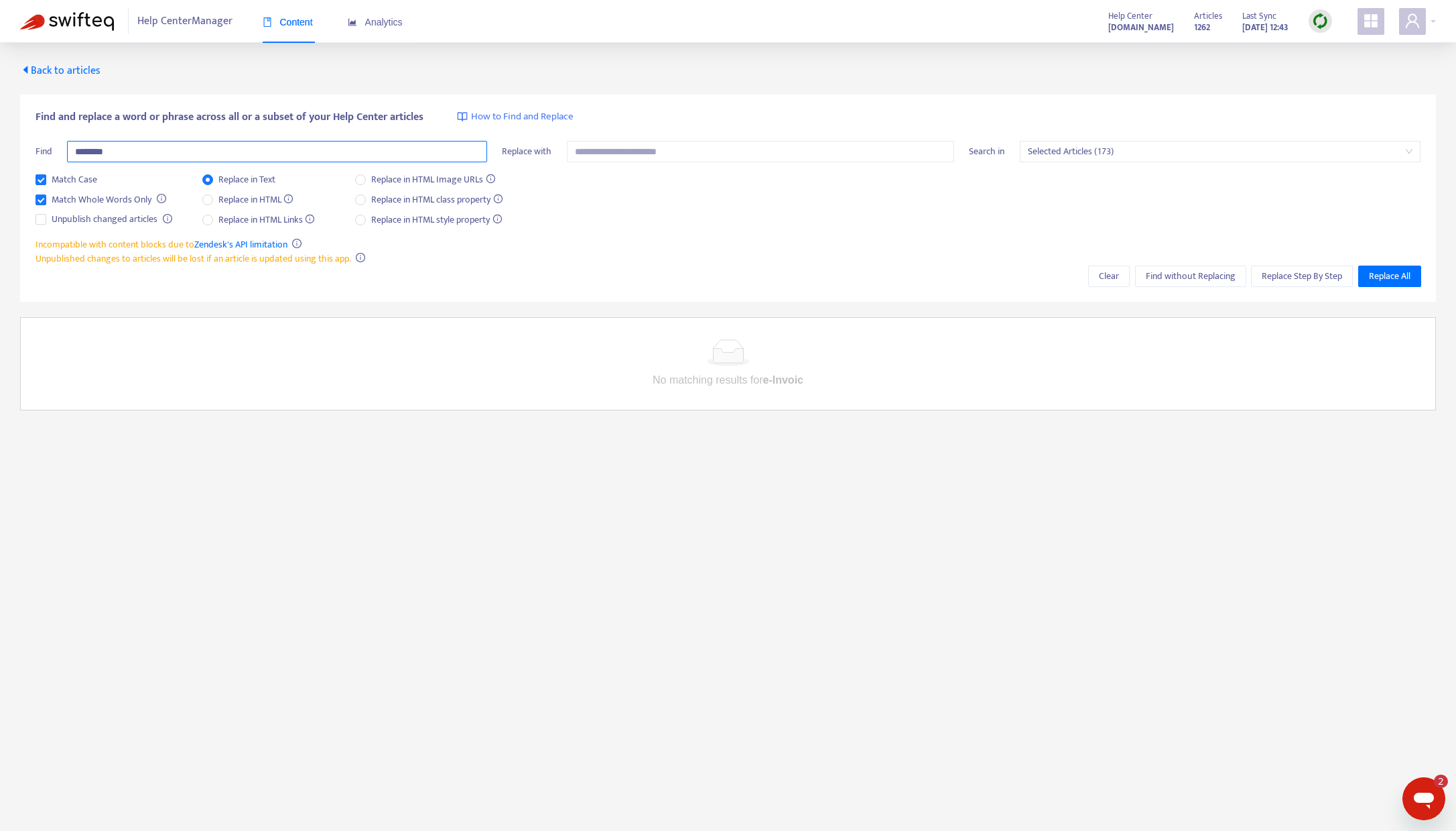
click at [140, 156] on input "********" at bounding box center [277, 151] width 420 height 22
click at [1195, 275] on span "Find without Replacing" at bounding box center [1191, 276] width 90 height 14
click at [163, 148] on input "*********" at bounding box center [277, 151] width 420 height 22
type input "**********"
click at [1186, 279] on span "Find without Replacing" at bounding box center [1191, 276] width 90 height 14
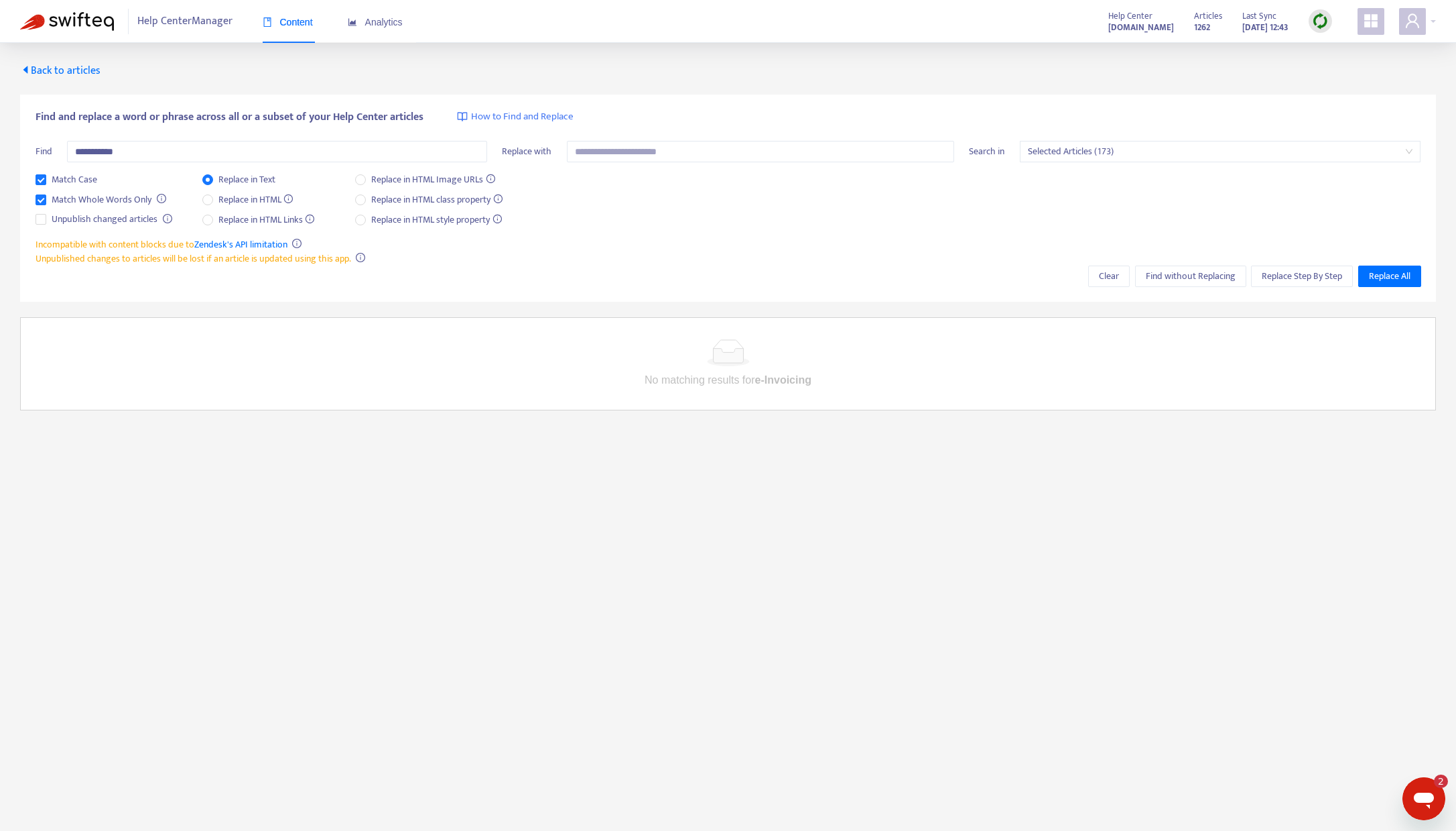
click at [68, 75] on span "Back to articles" at bounding box center [59, 70] width 80 height 18
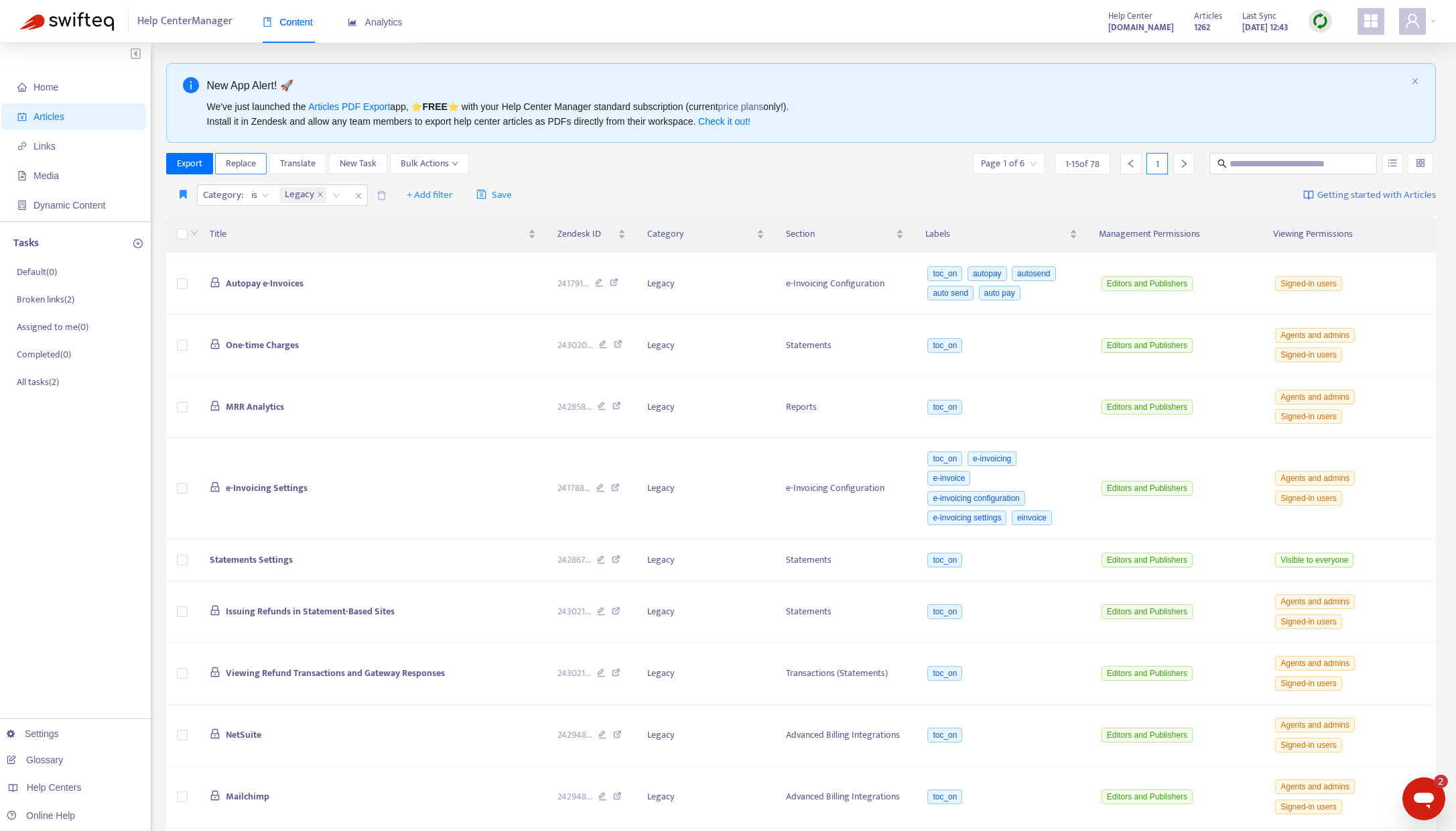
click at [244, 168] on span "Replace" at bounding box center [241, 163] width 30 height 14
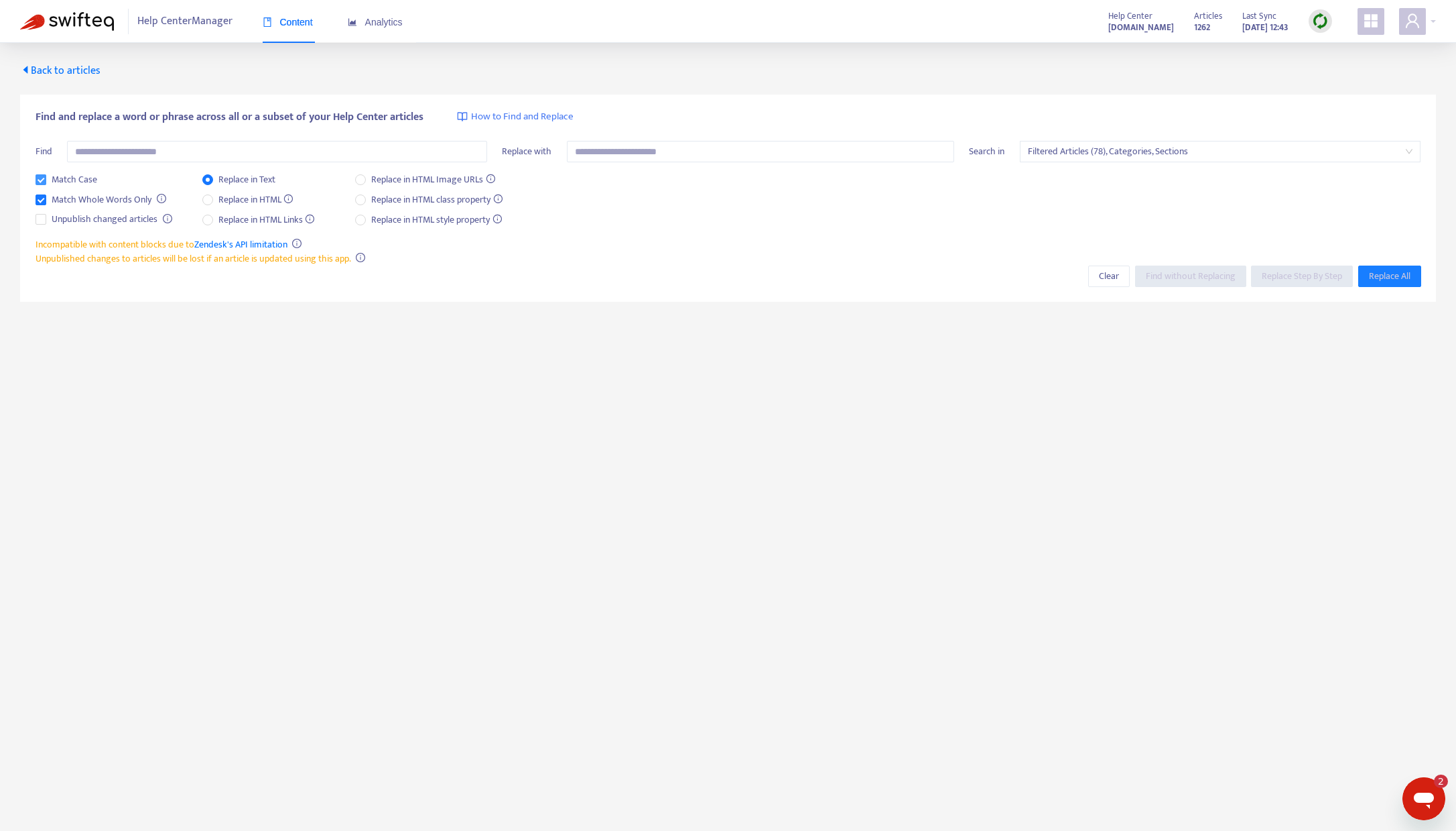
click at [61, 179] on span "Match Case" at bounding box center [74, 179] width 56 height 14
click at [61, 197] on span "Match Whole Words Only" at bounding box center [101, 199] width 111 height 14
click at [62, 178] on span "Match Case" at bounding box center [74, 179] width 56 height 14
click at [201, 149] on input "text" at bounding box center [277, 151] width 420 height 22
type input "********"
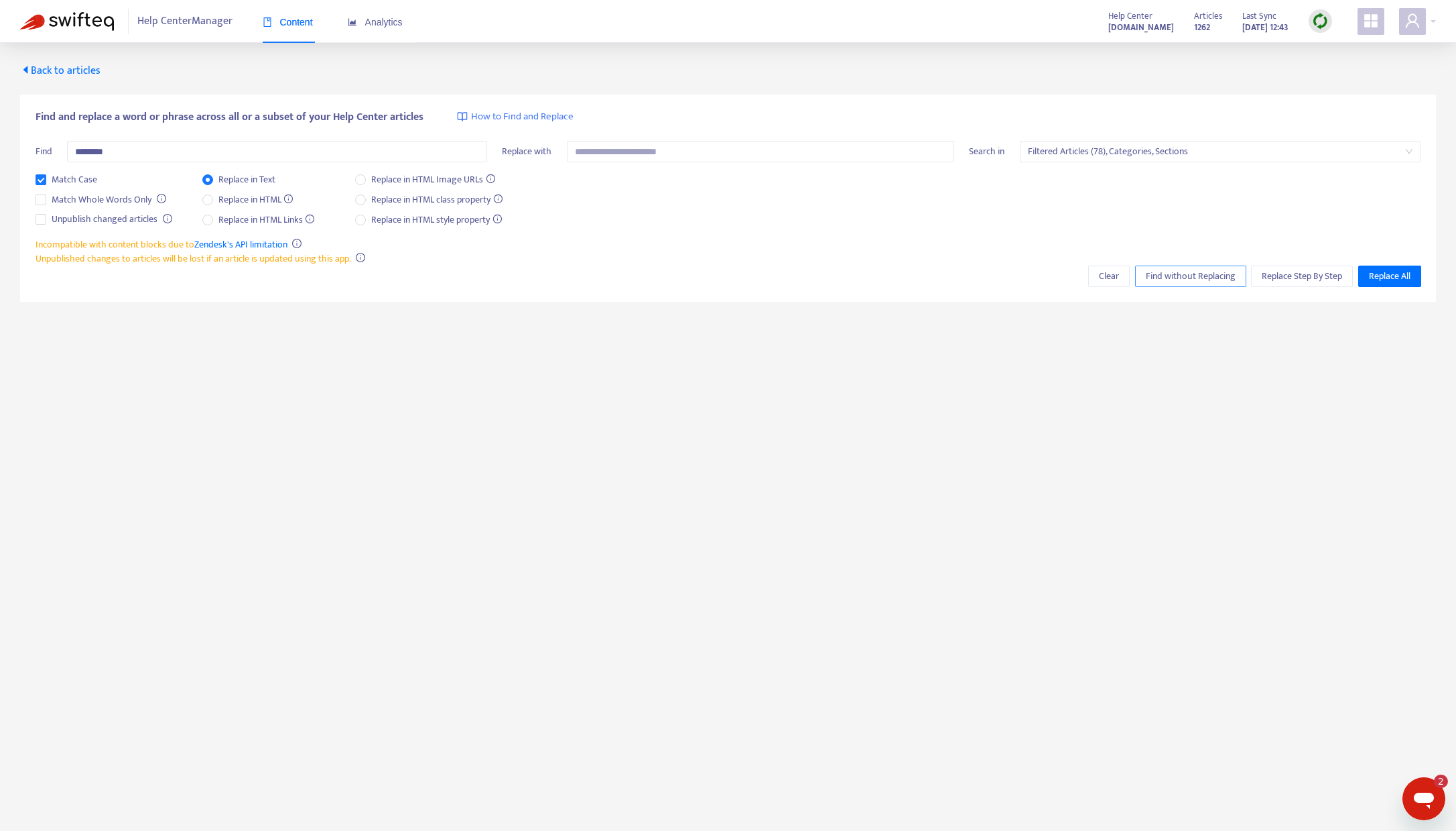
click at [1185, 279] on span "Find without Replacing" at bounding box center [1191, 276] width 90 height 14
